Goal: Find contact information: Find contact information

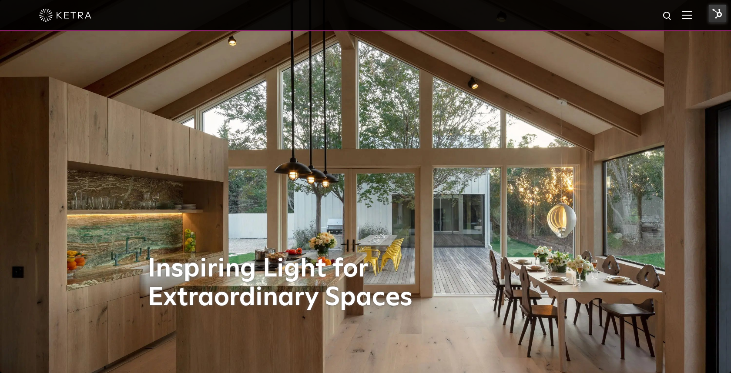
click at [691, 9] on div at bounding box center [365, 15] width 653 height 30
click at [690, 12] on img at bounding box center [687, 15] width 10 height 8
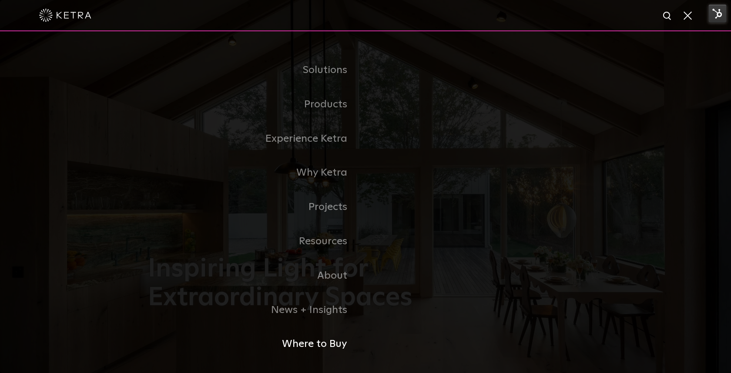
click at [318, 338] on link "Where to Buy" at bounding box center [257, 344] width 218 height 34
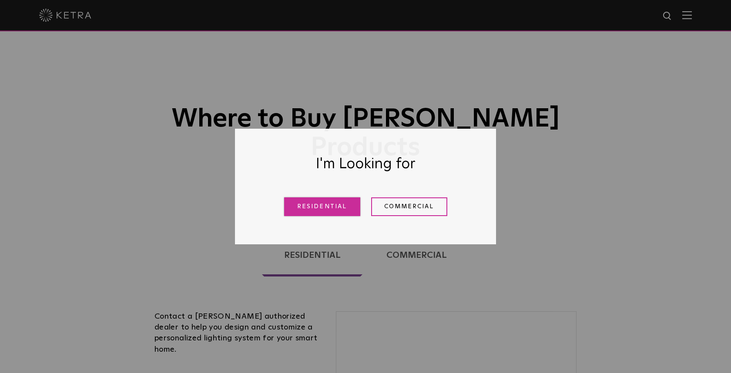
click at [312, 215] on link "Residential" at bounding box center [322, 207] width 76 height 19
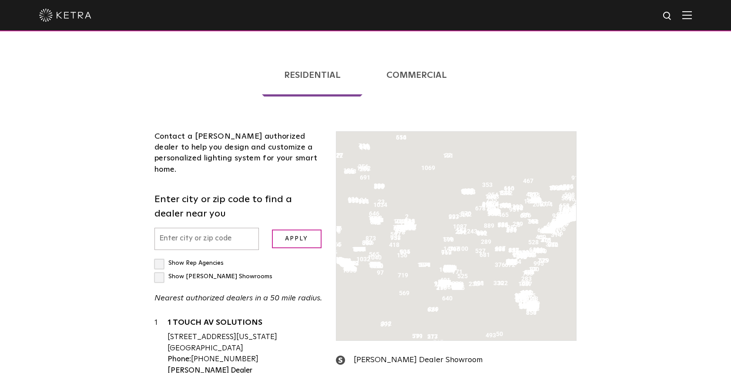
scroll to position [260, 0]
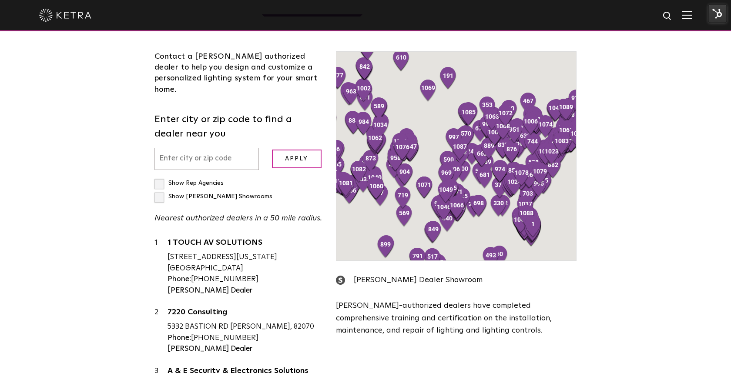
click at [235, 190] on div "Show [PERSON_NAME] Showrooms" at bounding box center [213, 196] width 118 height 13
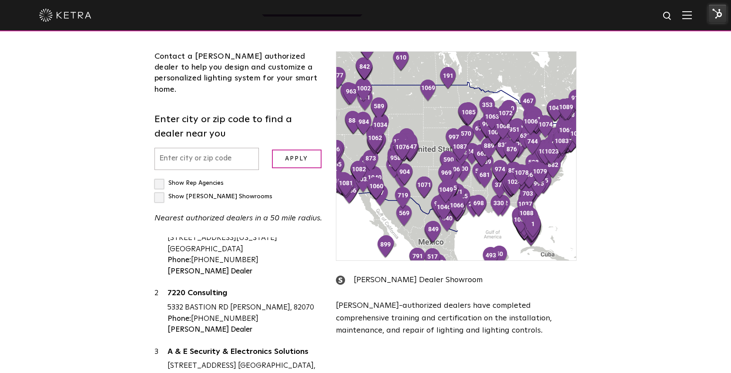
click at [236, 148] on input "text" at bounding box center [206, 159] width 104 height 22
paste input "[URL][DOMAIN_NAME]"
type input "[URL][DOMAIN_NAME]"
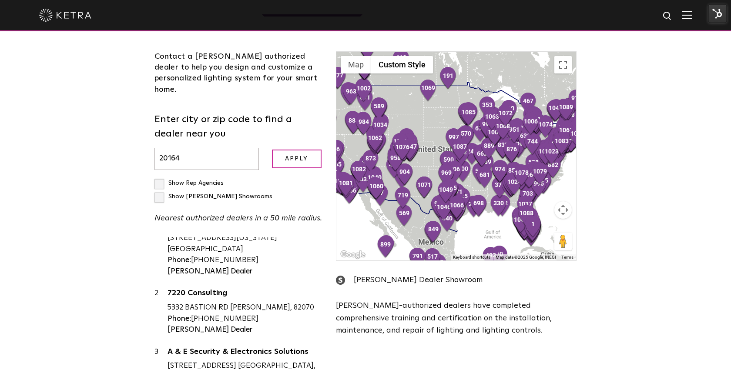
type input "20164"
click at [272, 150] on input "Apply" at bounding box center [297, 159] width 50 height 19
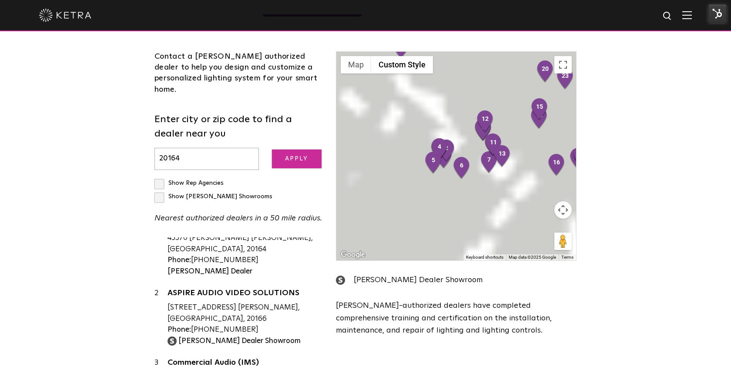
click at [297, 150] on input "Apply" at bounding box center [297, 159] width 50 height 19
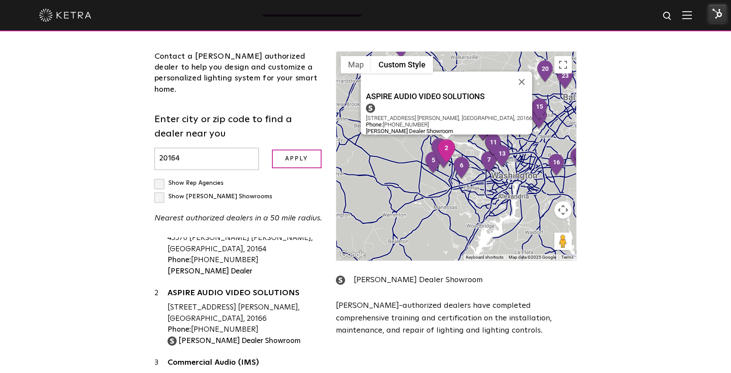
scroll to position [0, 0]
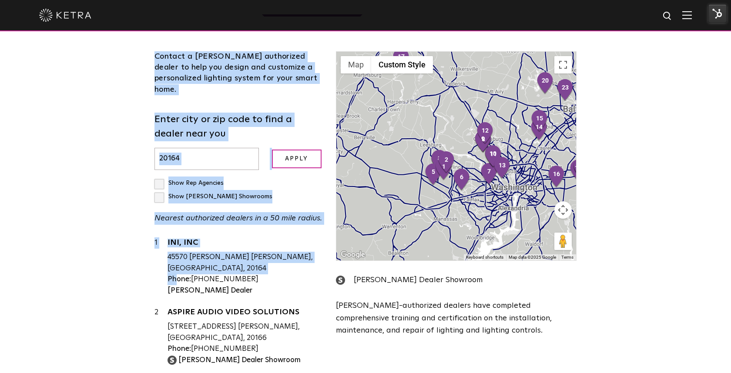
drag, startPoint x: 107, startPoint y: 202, endPoint x: 89, endPoint y: 234, distance: 36.9
click at [89, 234] on div "Loading... Residential Commercial Contact a [PERSON_NAME] authorized dealer to …" at bounding box center [365, 200] width 731 height 483
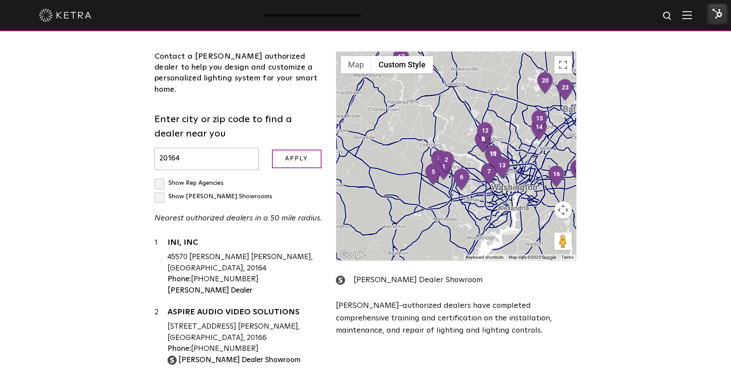
click at [89, 234] on div "Loading... Residential Commercial Contact a [PERSON_NAME] authorized dealer to …" at bounding box center [365, 200] width 731 height 483
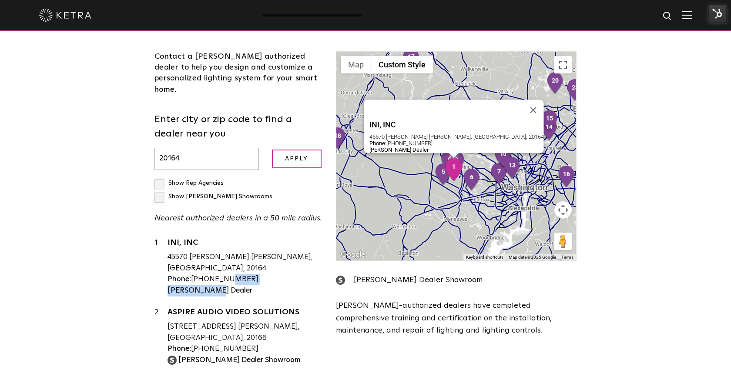
drag, startPoint x: 217, startPoint y: 223, endPoint x: 159, endPoint y: 195, distance: 64.0
click at [159, 238] on div "1 INI, INC 45570 [PERSON_NAME] [PERSON_NAME], [GEOGRAPHIC_DATA], 20164 Phone: […" at bounding box center [238, 267] width 168 height 59
click at [159, 238] on div "1" at bounding box center [160, 267] width 13 height 59
drag, startPoint x: 159, startPoint y: 195, endPoint x: 230, endPoint y: 217, distance: 74.6
click at [230, 238] on div "1 INI, INC 45570 [PERSON_NAME] [PERSON_NAME], [GEOGRAPHIC_DATA], 20164 Phone: […" at bounding box center [238, 267] width 168 height 59
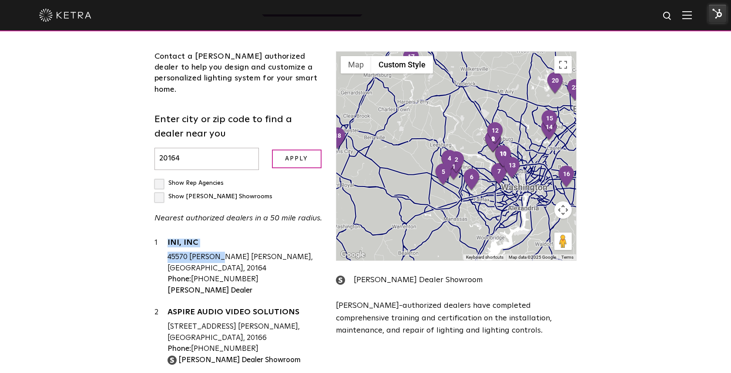
click at [225, 207] on div at bounding box center [225, 207] width 0 height 0
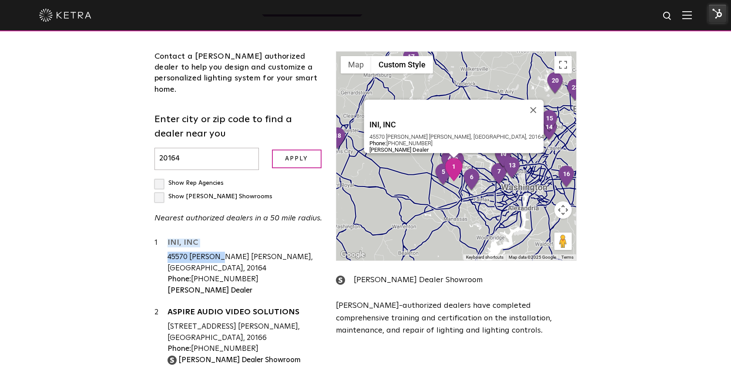
click at [322, 239] on link "INI, INC" at bounding box center [245, 244] width 155 height 11
